Goal: Task Accomplishment & Management: Complete application form

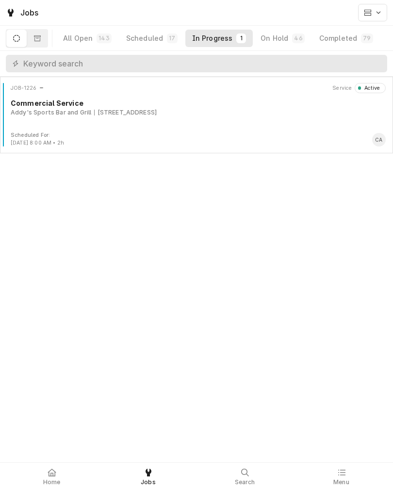
click at [96, 118] on div "JOB-1226 Service Active Commercial Service Addy's Sports Bar and Grill 101 N 10…" at bounding box center [196, 107] width 385 height 49
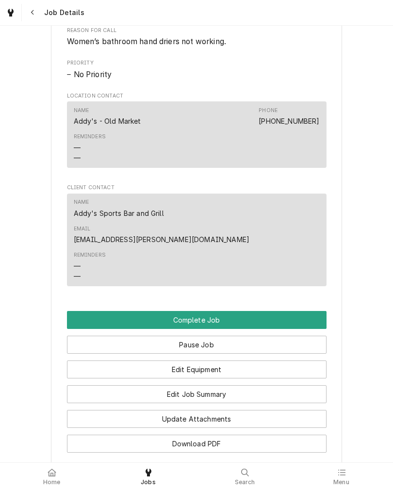
scroll to position [592, 0]
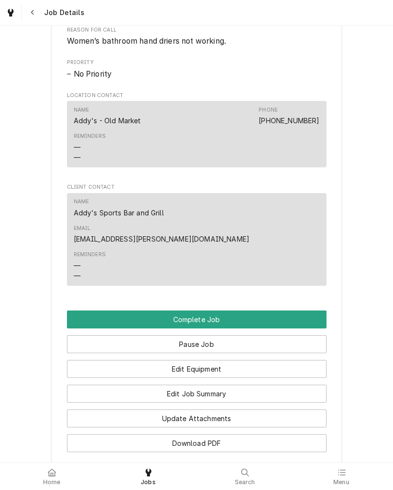
click at [71, 311] on button "Complete Job" at bounding box center [197, 320] width 260 height 18
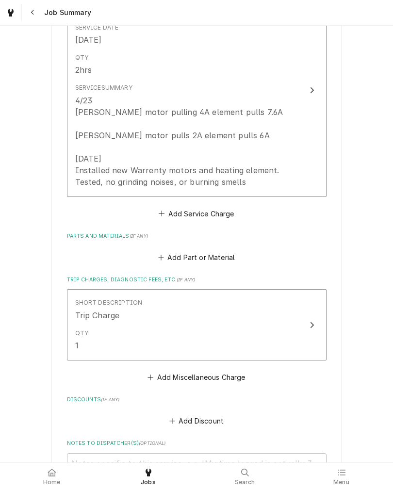
scroll to position [294, 0]
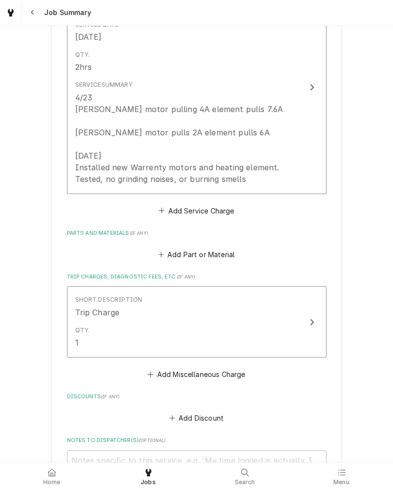
click at [99, 151] on div "4/23 [PERSON_NAME] motor pulling 4A element pulls 7.6A [PERSON_NAME] motor pull…" at bounding box center [186, 138] width 223 height 93
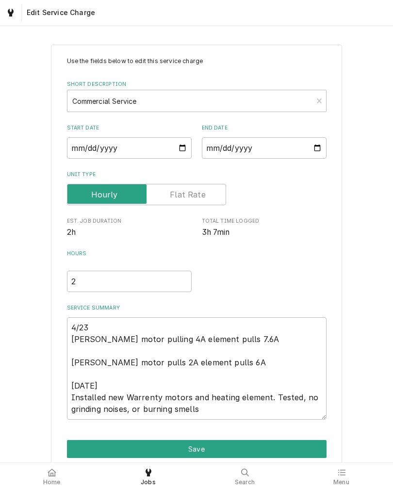
type textarea "x"
click at [86, 285] on input "2" at bounding box center [129, 281] width 125 height 21
type textarea "x"
type input "3"
click at [347, 289] on div "Use the fields below to edit this service charge Short Description Commercial S…" at bounding box center [196, 270] width 393 height 468
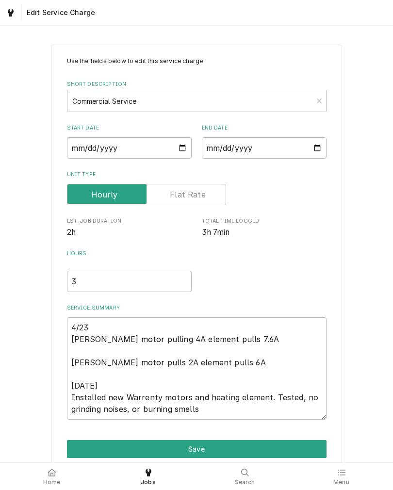
click at [80, 446] on button "Save" at bounding box center [197, 449] width 260 height 18
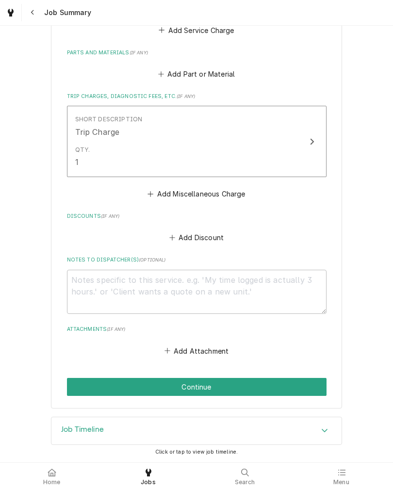
scroll to position [478, 0]
click at [74, 381] on button "Continue" at bounding box center [197, 387] width 260 height 18
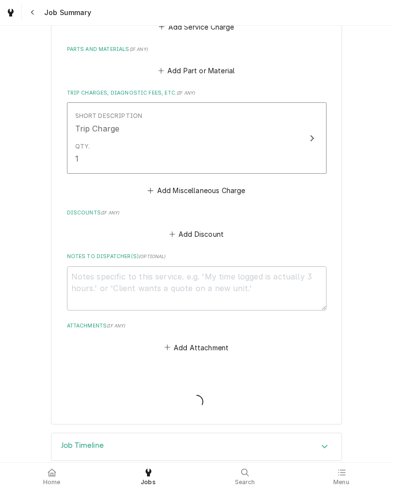
type textarea "x"
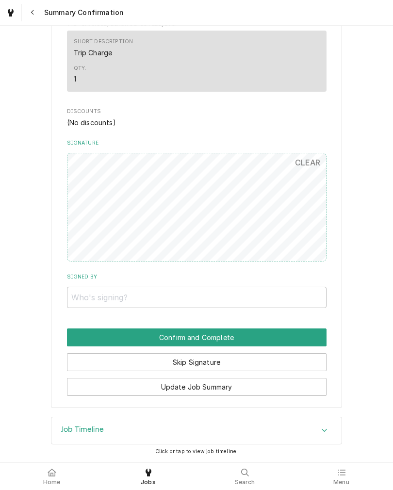
scroll to position [488, 0]
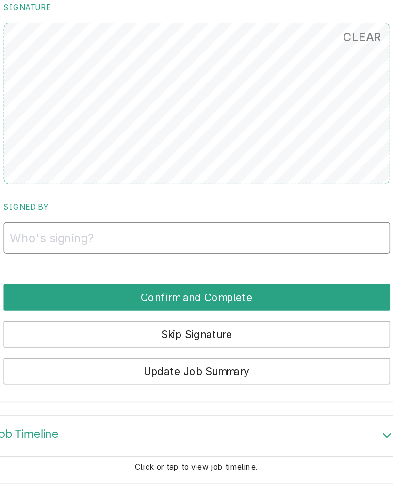
click at [242, 287] on input "Signed By" at bounding box center [197, 297] width 260 height 21
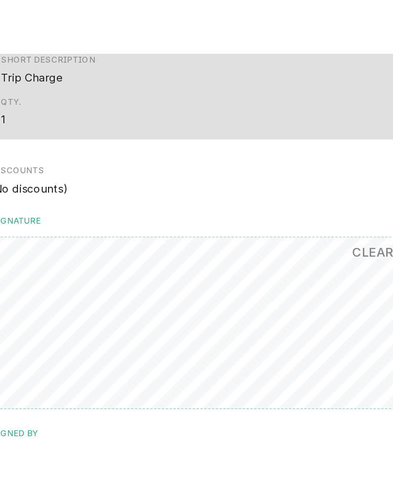
scroll to position [0, 0]
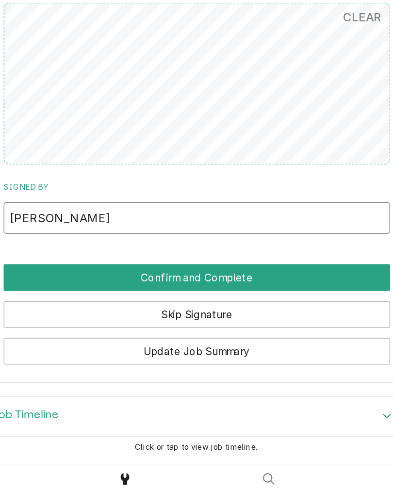
type input "Annie Ellis"
click at [67, 328] on button "Confirm and Complete" at bounding box center [197, 337] width 260 height 18
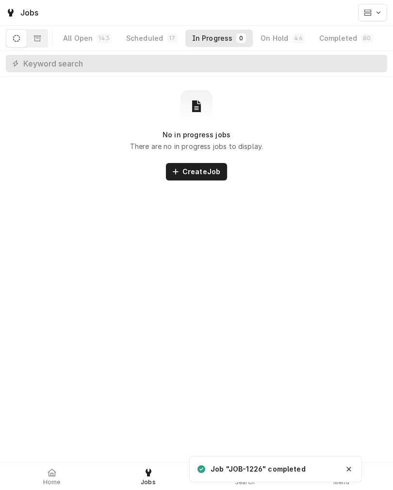
click at [54, 482] on span "Home" at bounding box center [51, 482] width 17 height 8
